Goal: Information Seeking & Learning: Stay updated

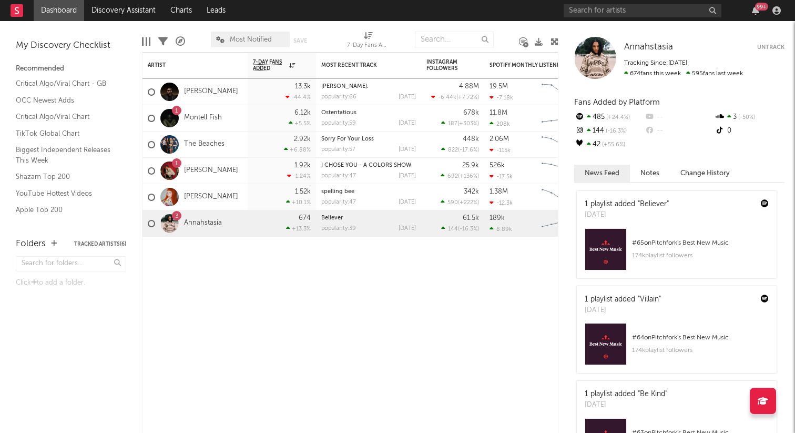
click at [755, 2] on div "99 +" at bounding box center [674, 10] width 221 height 21
click at [758, 15] on icon "button" at bounding box center [755, 10] width 7 height 8
click at [399, 346] on div "Artist Notifications 7-Day Fans Added WoW % Change Most Recent Track Popularity…" at bounding box center [350, 243] width 417 height 380
